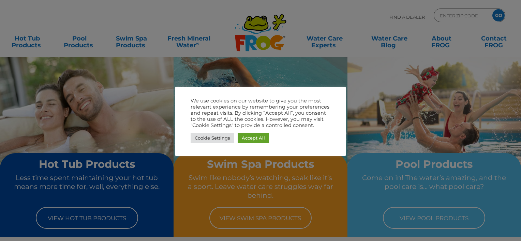
click at [391, 59] on div at bounding box center [260, 120] width 521 height 241
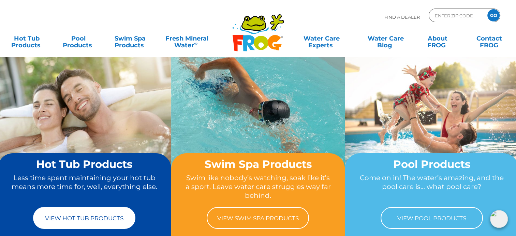
click at [102, 217] on link "View Hot Tub Products" at bounding box center [84, 218] width 102 height 22
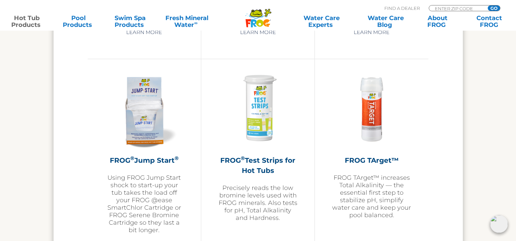
scroll to position [1646, 0]
